Goal: Task Accomplishment & Management: Manage account settings

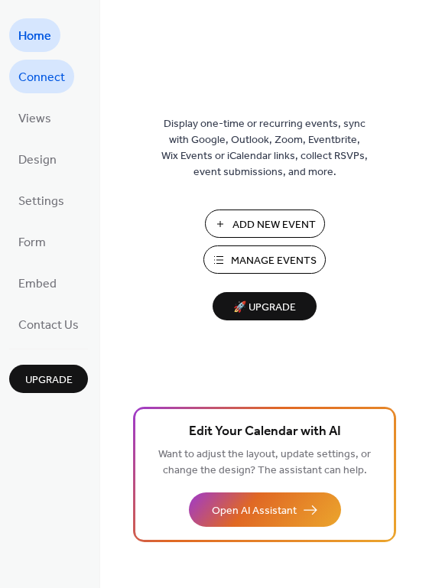
click at [40, 69] on span "Connect" at bounding box center [41, 78] width 47 height 24
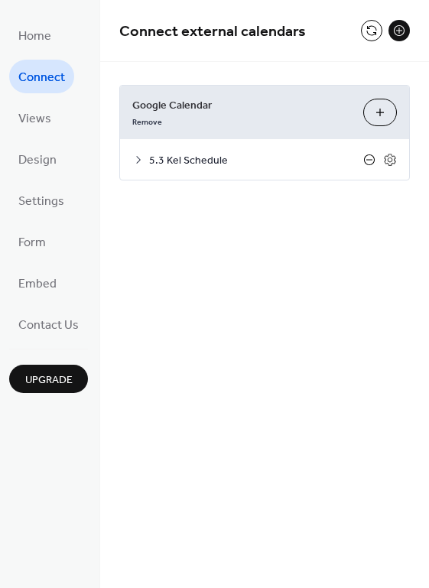
click at [370, 159] on icon at bounding box center [369, 160] width 12 height 12
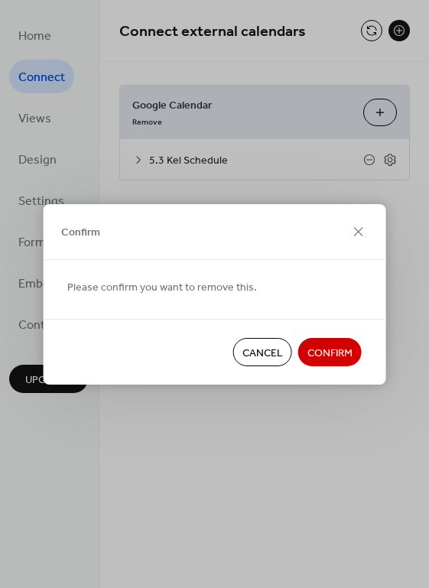
click at [328, 350] on span "Confirm" at bounding box center [330, 353] width 45 height 16
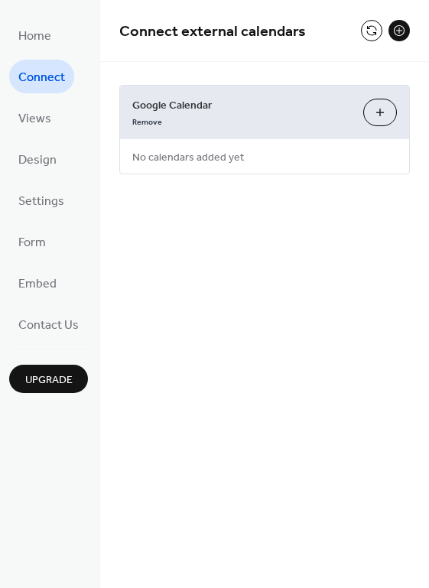
click at [376, 105] on button "Choose Calendars" at bounding box center [380, 113] width 34 height 28
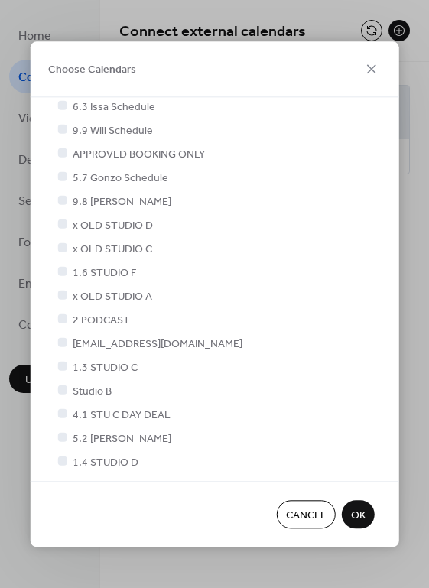
scroll to position [640, 0]
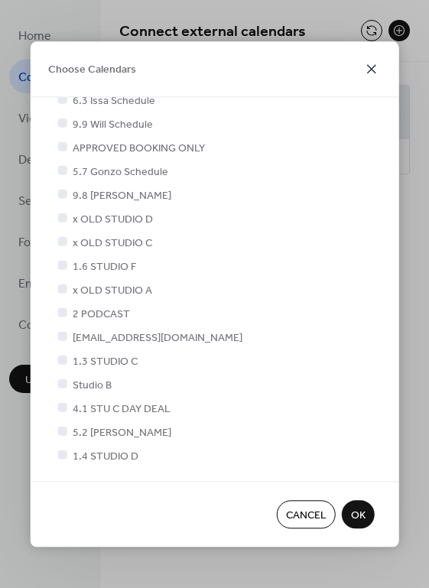
click at [372, 67] on icon at bounding box center [372, 69] width 18 height 18
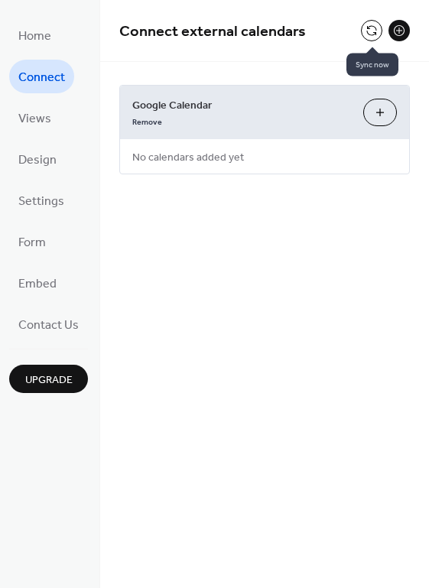
click at [372, 31] on button at bounding box center [371, 30] width 21 height 21
click at [283, 117] on div "Remove" at bounding box center [241, 120] width 219 height 16
click at [374, 110] on button "Choose Calendars" at bounding box center [380, 113] width 34 height 28
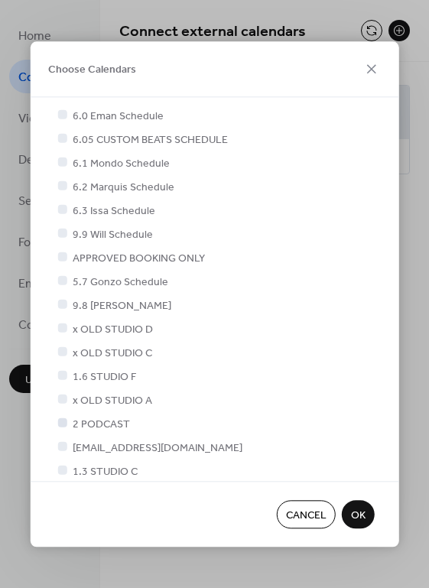
scroll to position [526, 0]
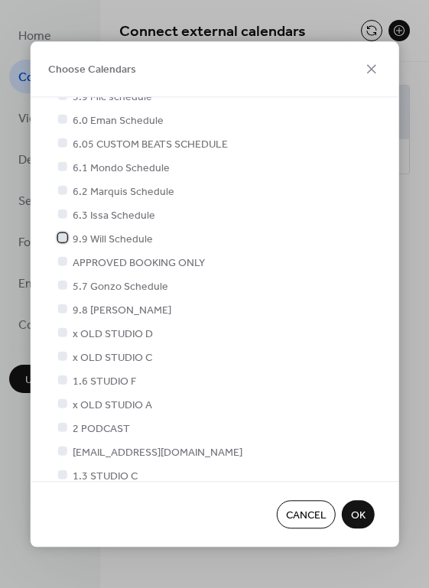
click at [106, 238] on span "9.9 Will Schedule" at bounding box center [113, 239] width 80 height 16
click at [363, 510] on span "OK" at bounding box center [358, 516] width 15 height 16
